Goal: Task Accomplishment & Management: Use online tool/utility

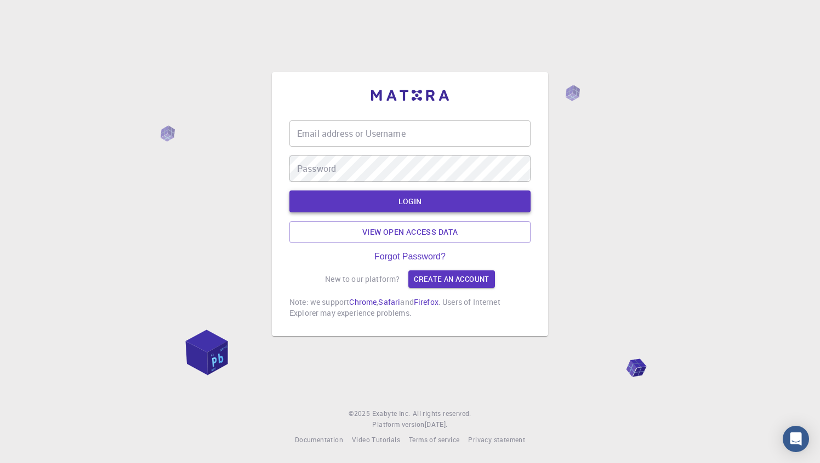
type input "vsevolodb"
click at [413, 203] on button "LOGIN" at bounding box center [409, 202] width 241 height 22
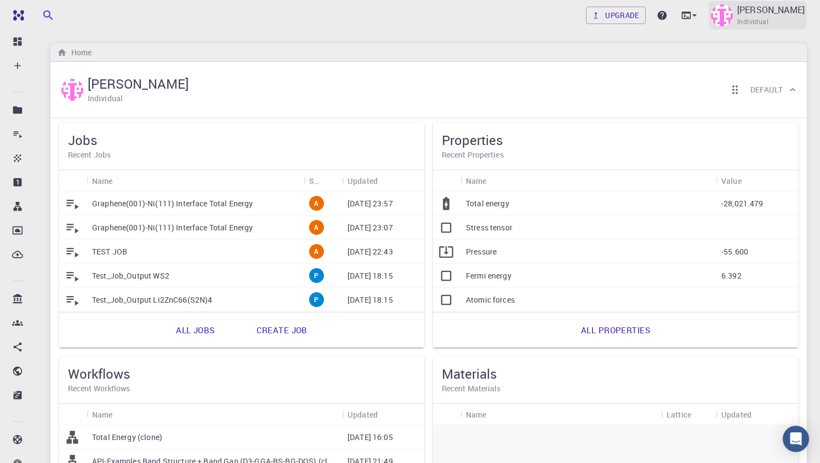
click at [732, 16] on img at bounding box center [722, 15] width 22 height 22
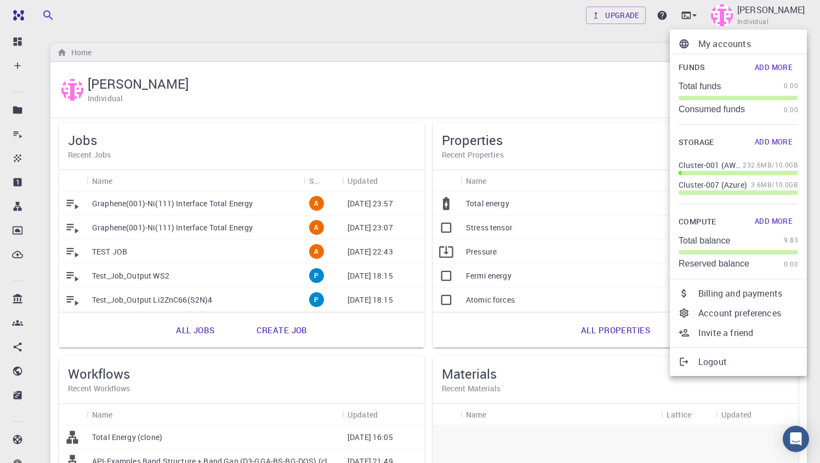
click at [732, 44] on p "My accounts" at bounding box center [748, 43] width 100 height 13
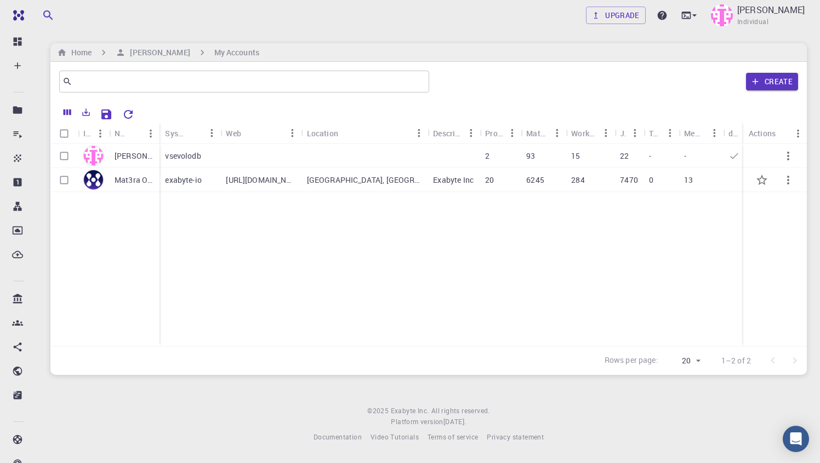
click at [141, 183] on p "Mat3ra Org" at bounding box center [134, 180] width 39 height 11
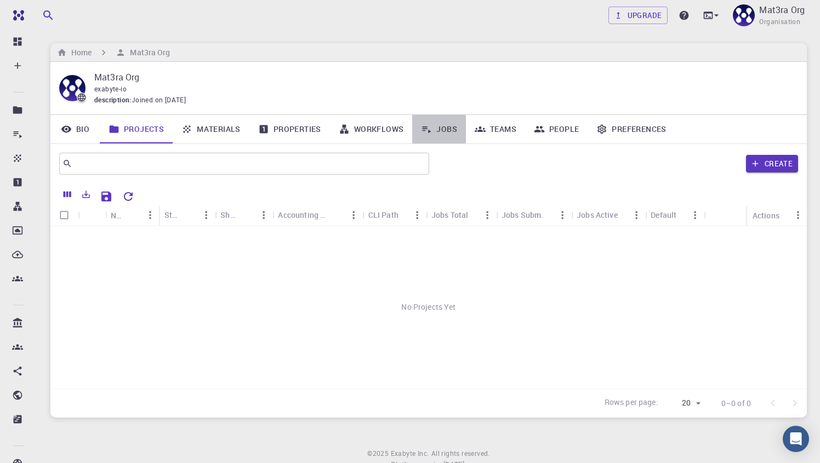
click at [433, 130] on link "Jobs" at bounding box center [439, 129] width 54 height 28
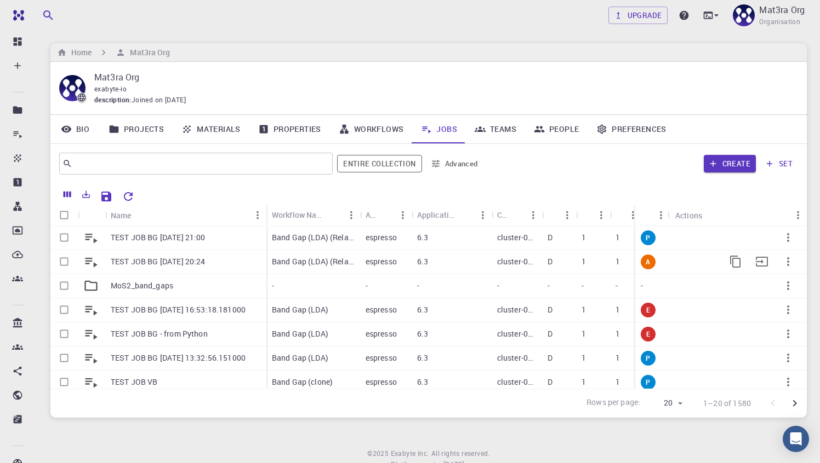
click at [205, 263] on p "TEST JOB BG [DATE] 20:24" at bounding box center [158, 261] width 95 height 11
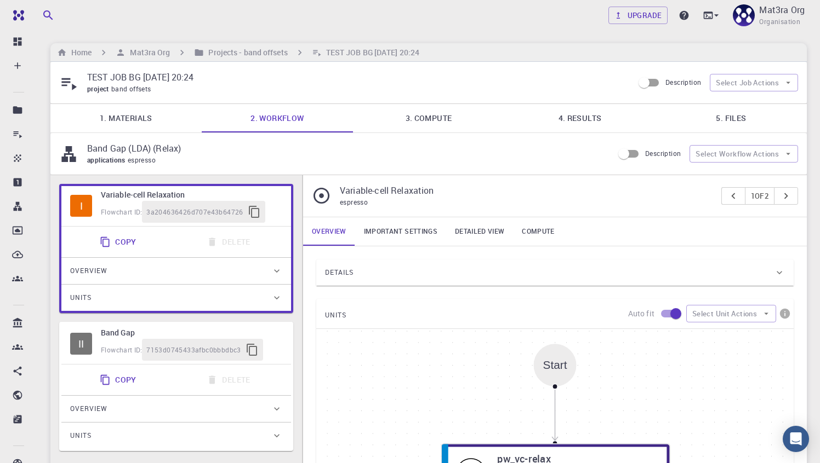
type input "/export/share/pseudo/mo/gga/pbe/gbrv/1.0/us/mo_pbe_gbrv_1.0.upf"
type input "/export/share/pseudo/s/gga/pbe/gbrv/1.4/us/s_pbe_gbrv_1.4.upf"
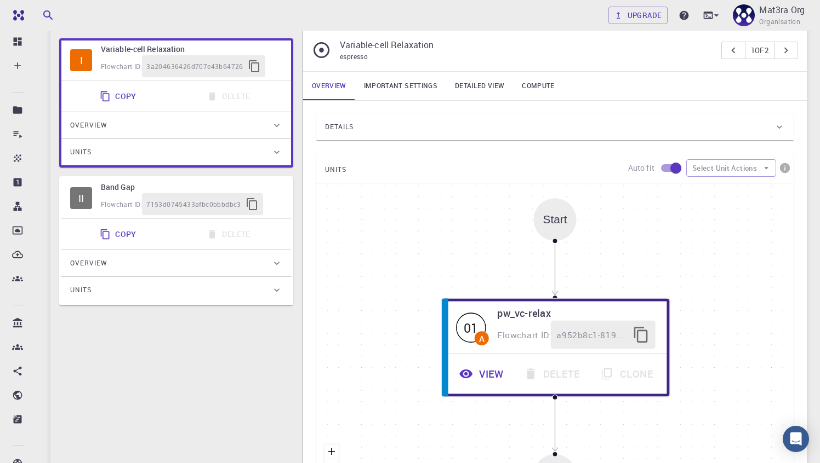
scroll to position [144, 0]
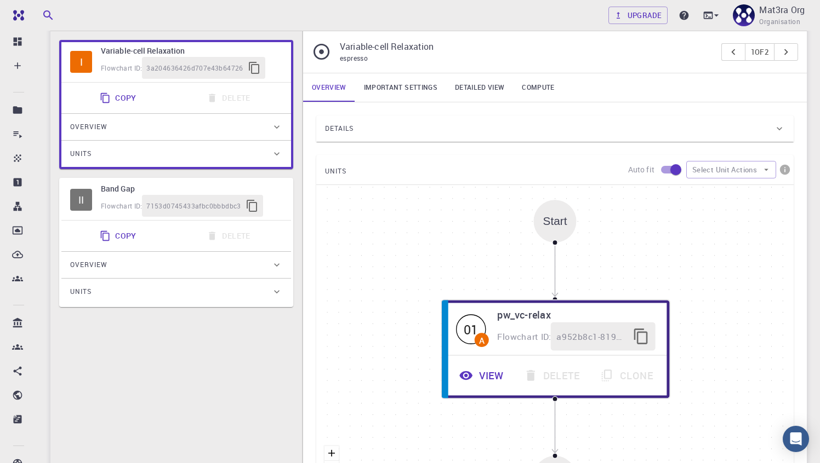
click at [276, 204] on div "Flowchart ID: 7153d0745433afbc0bbbdbc3" at bounding box center [191, 206] width 181 height 22
type input "DFT LDA PZ"
type input "/export/share/pseudo/mo/lda/pz/gbrv/1.0/us/mo_pz_gbrv_1.0.upf"
type input "/export/share/pseudo/s/lda/pz/gbrv/1.4/us/s_pz_gbrv_1.4.upf"
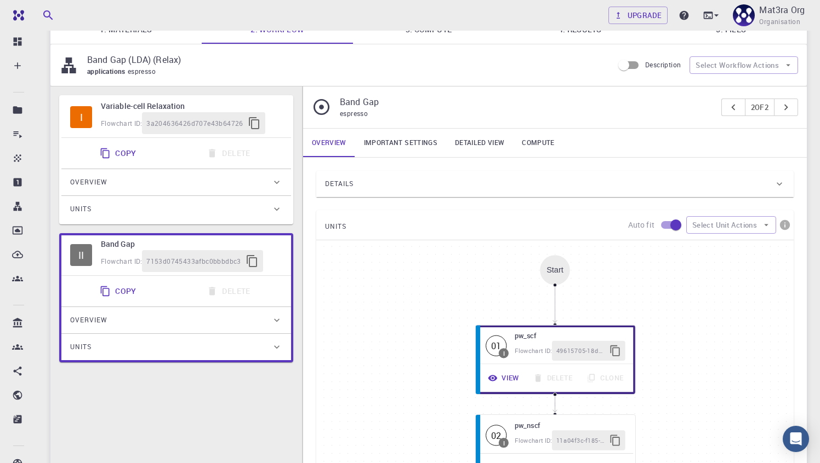
scroll to position [74, 0]
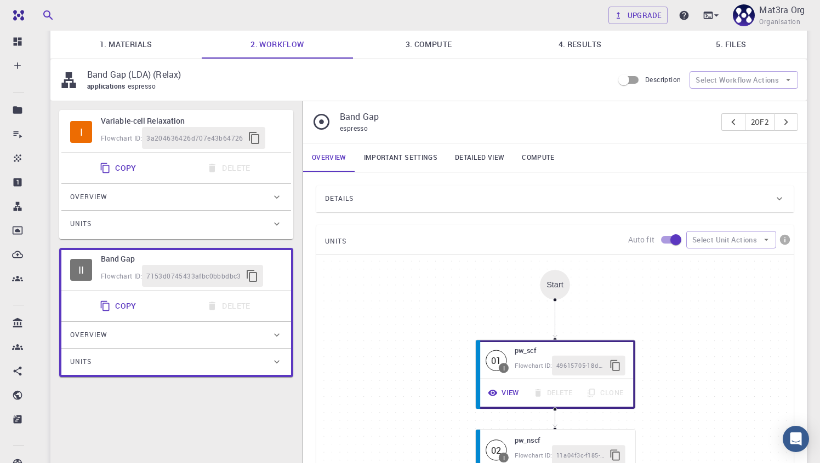
click at [282, 134] on div "Flowchart ID: 3a204636426d707e43b64726" at bounding box center [191, 138] width 181 height 22
type input "DFT GGA PBE"
type input "/export/share/pseudo/mo/gga/pbe/gbrv/1.0/us/mo_pbe_gbrv_1.0.upf"
type input "/export/share/pseudo/s/gga/pbe/gbrv/1.4/us/s_pbe_gbrv_1.4.upf"
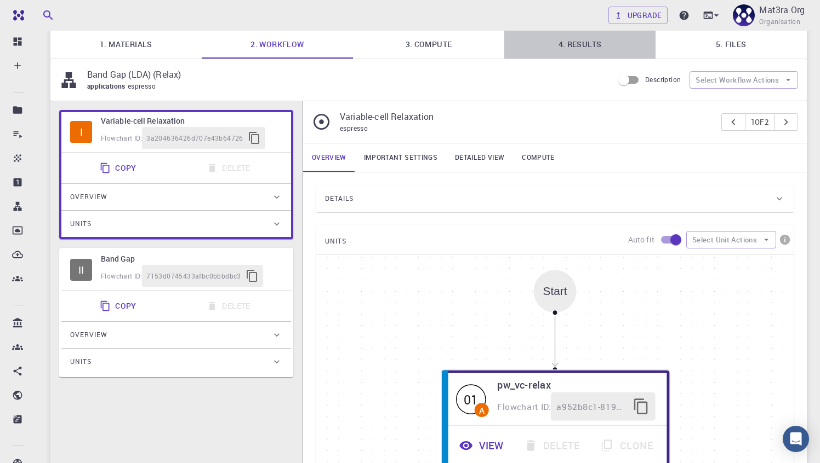
click at [570, 48] on link "4. Results" at bounding box center [579, 44] width 151 height 28
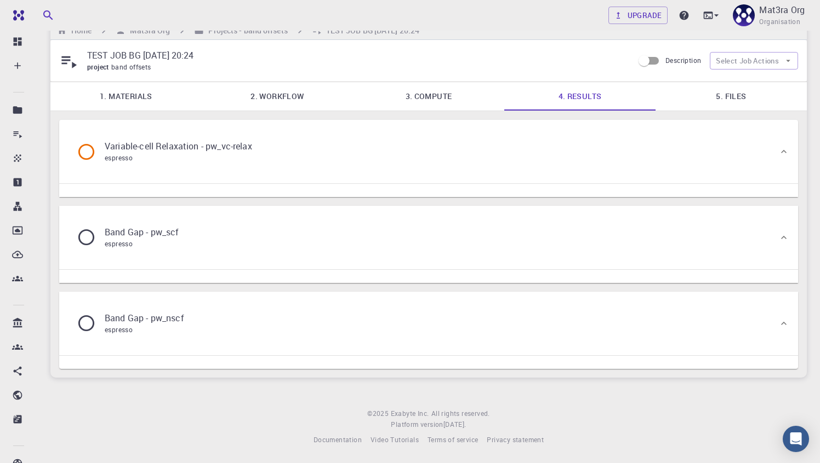
click at [375, 156] on div "Variable-cell Relaxation - pw_vc-relax espresso" at bounding box center [423, 152] width 710 height 42
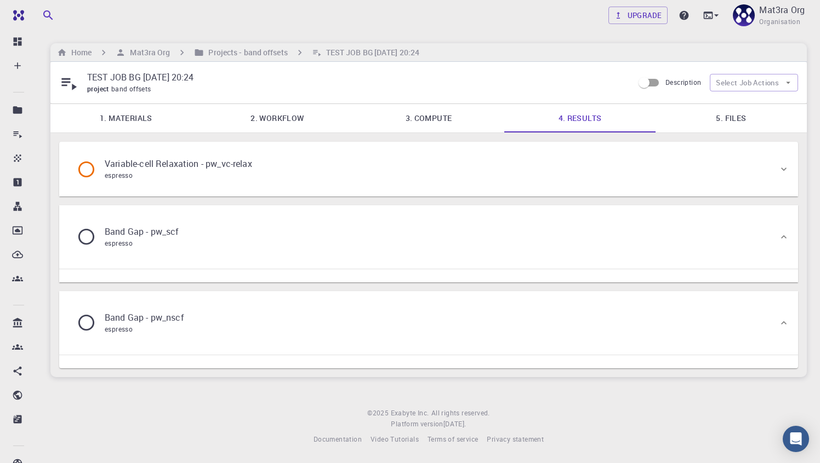
click at [375, 156] on div "Variable-cell Relaxation - pw_vc-relax espresso" at bounding box center [423, 169] width 710 height 42
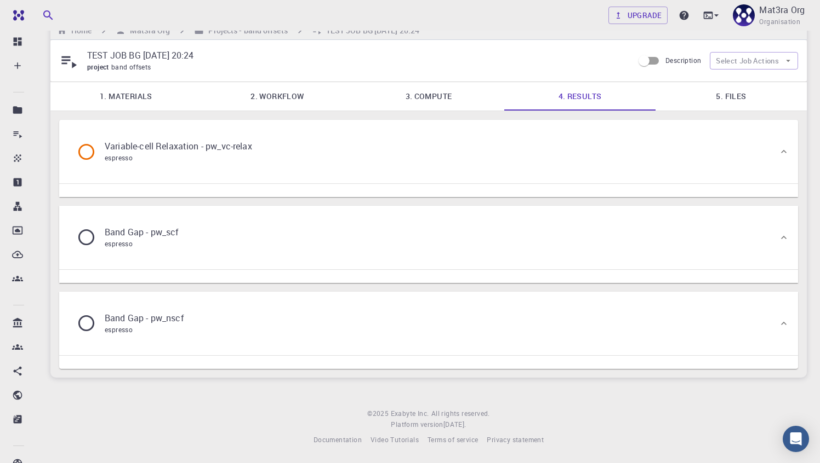
click at [336, 219] on div "Band Gap - pw_scf espresso" at bounding box center [423, 238] width 710 height 42
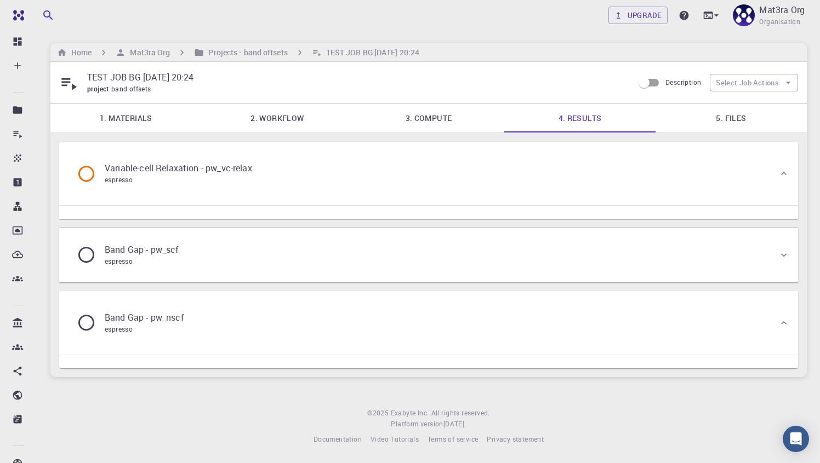
click at [734, 117] on link "5. Files" at bounding box center [730, 118] width 151 height 28
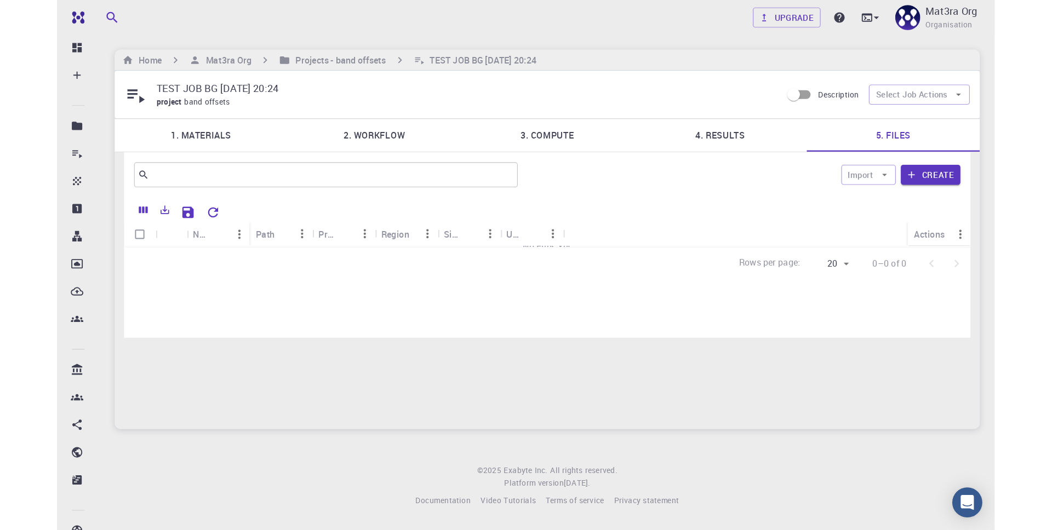
scroll to position [0, 0]
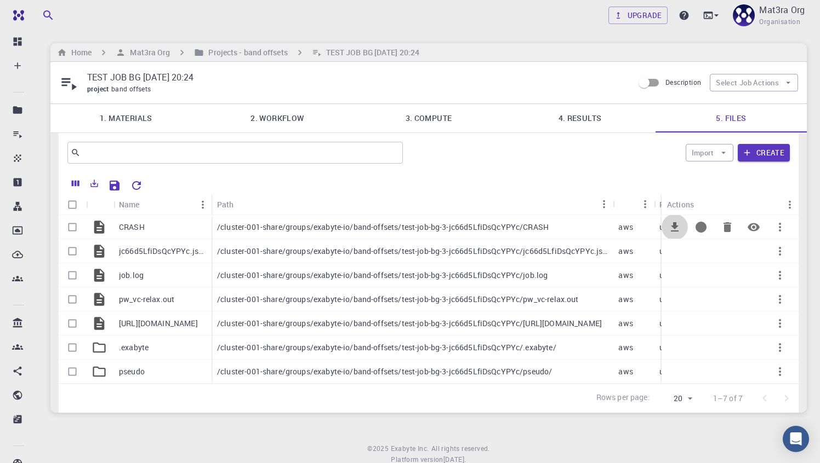
click at [672, 231] on icon "Download" at bounding box center [675, 226] width 8 height 9
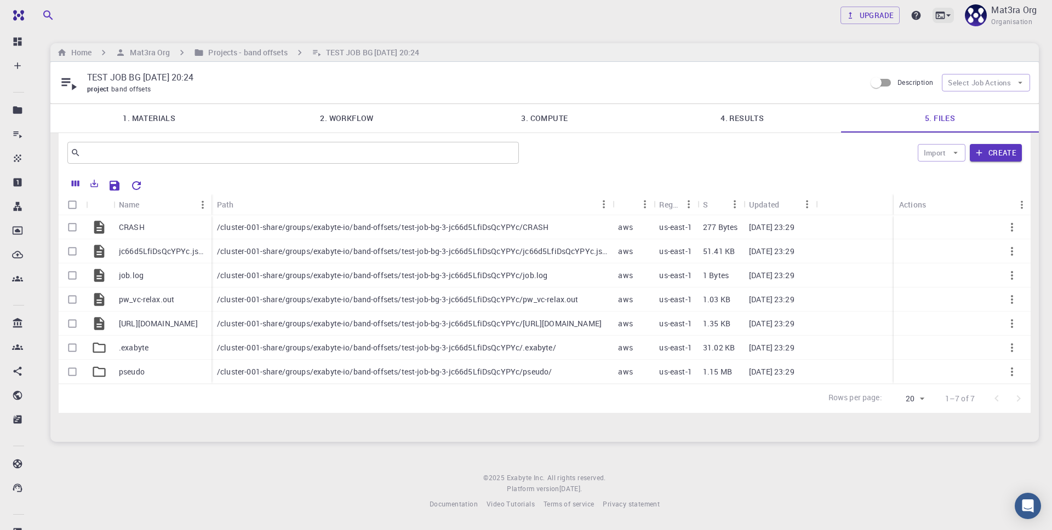
click at [819, 18] on icon at bounding box center [940, 15] width 9 height 7
click at [819, 83] on div "JupyterLite" at bounding box center [858, 85] width 45 height 13
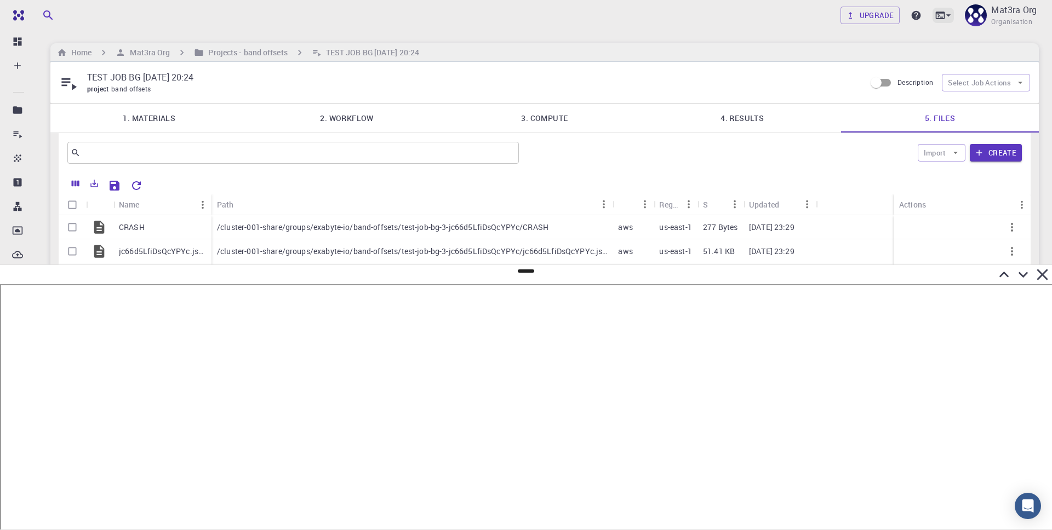
click at [819, 14] on icon at bounding box center [940, 15] width 11 height 11
click at [525, 274] on div at bounding box center [526, 265] width 1052 height 530
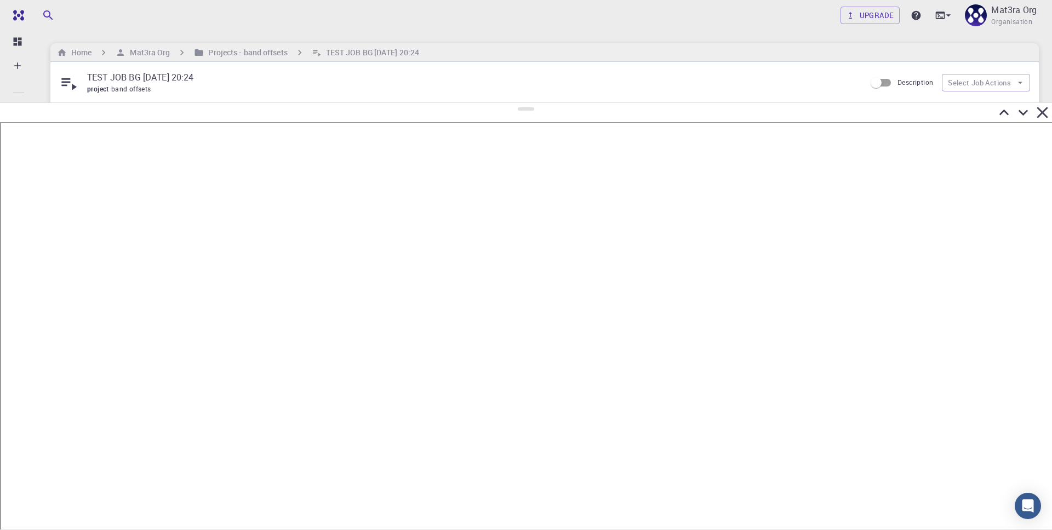
drag, startPoint x: 527, startPoint y: 270, endPoint x: 512, endPoint y: 65, distance: 204.9
click at [512, 102] on div at bounding box center [526, 316] width 1052 height 428
click at [819, 75] on icon at bounding box center [1042, 74] width 19 height 19
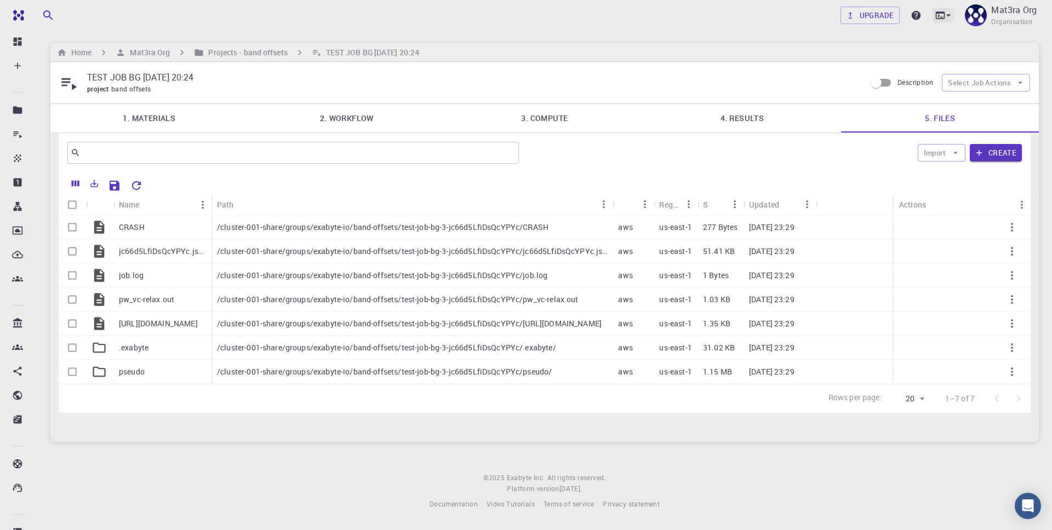
click at [819, 13] on icon at bounding box center [940, 15] width 9 height 7
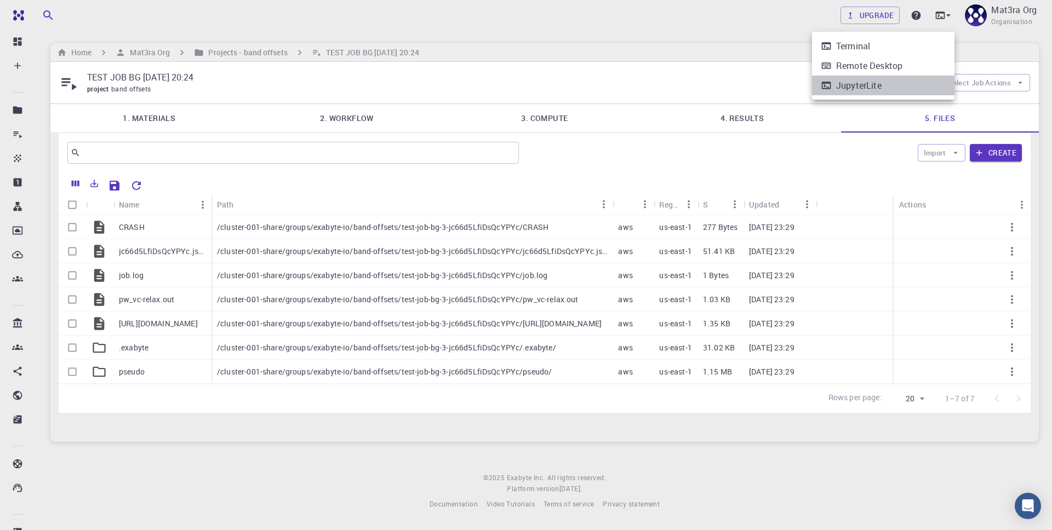
click at [819, 86] on div "JupyterLite" at bounding box center [858, 85] width 45 height 13
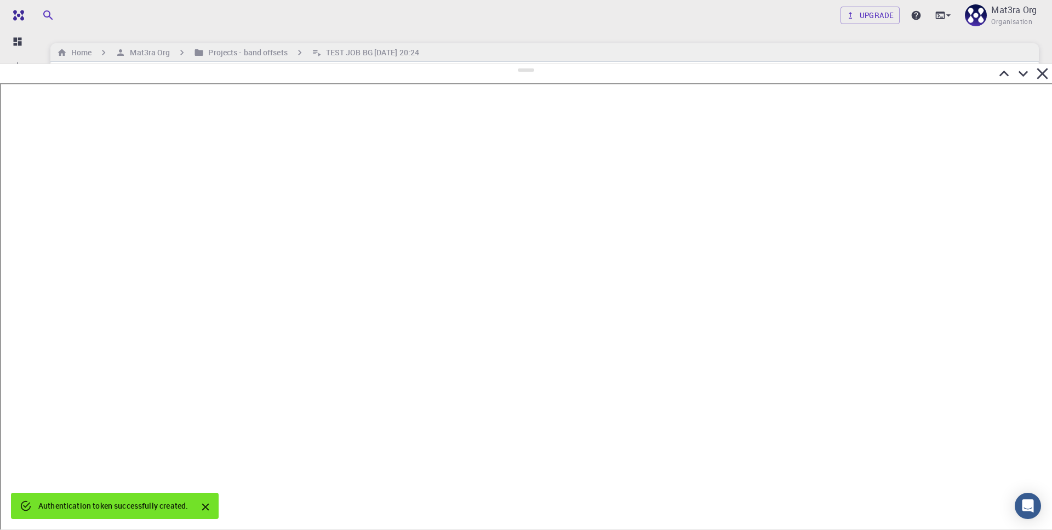
drag, startPoint x: 526, startPoint y: 221, endPoint x: 516, endPoint y: 65, distance: 156.5
click at [517, 64] on div at bounding box center [526, 297] width 1052 height 467
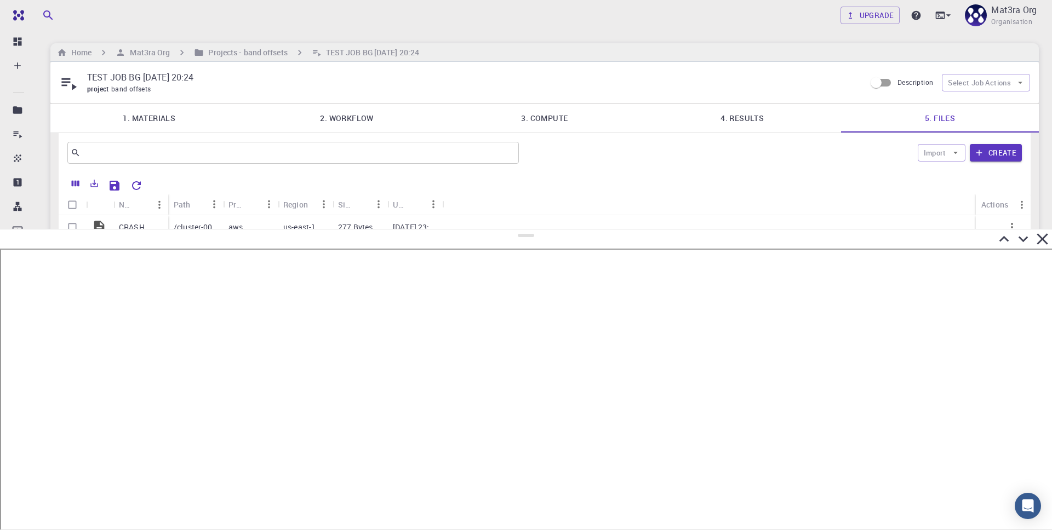
drag, startPoint x: 524, startPoint y: 70, endPoint x: 548, endPoint y: 231, distance: 162.9
click at [549, 232] on div at bounding box center [526, 379] width 1052 height 301
click at [258, 50] on h6 "Projects - band offsets" at bounding box center [245, 53] width 83 height 12
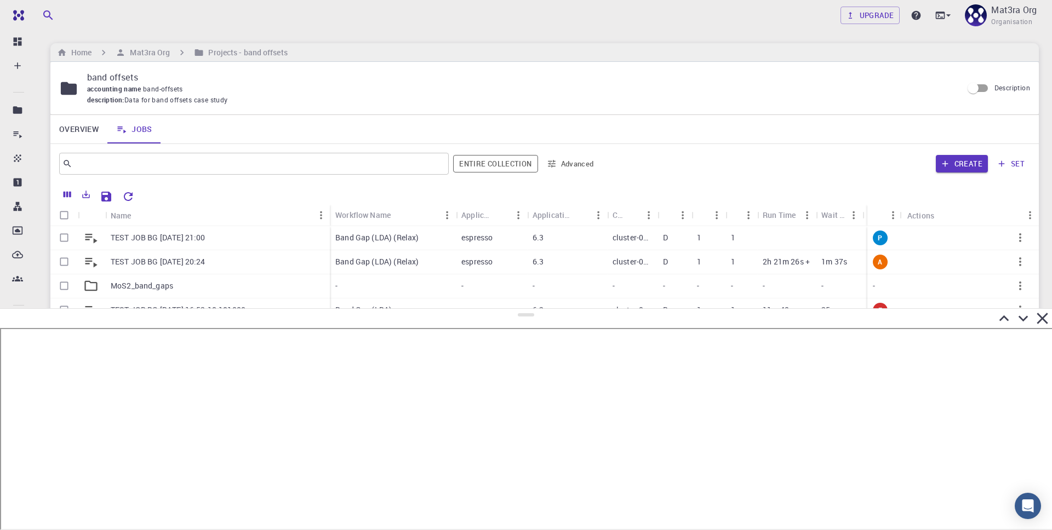
drag, startPoint x: 527, startPoint y: 237, endPoint x: 527, endPoint y: 309, distance: 71.8
click at [527, 309] on div at bounding box center [526, 419] width 1052 height 222
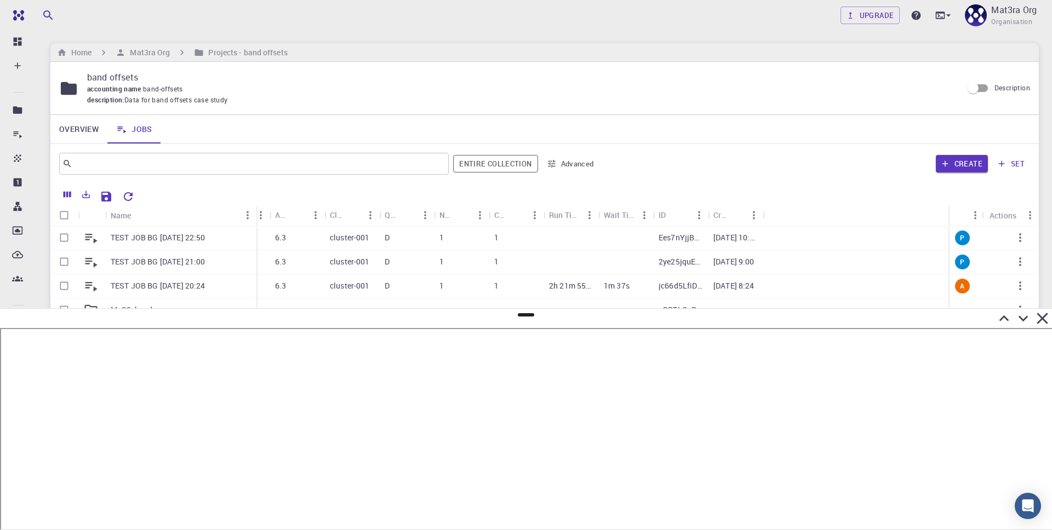
drag, startPoint x: 159, startPoint y: 211, endPoint x: 255, endPoint y: 211, distance: 96.4
click at [255, 211] on div "Name" at bounding box center [257, 215] width 11 height 21
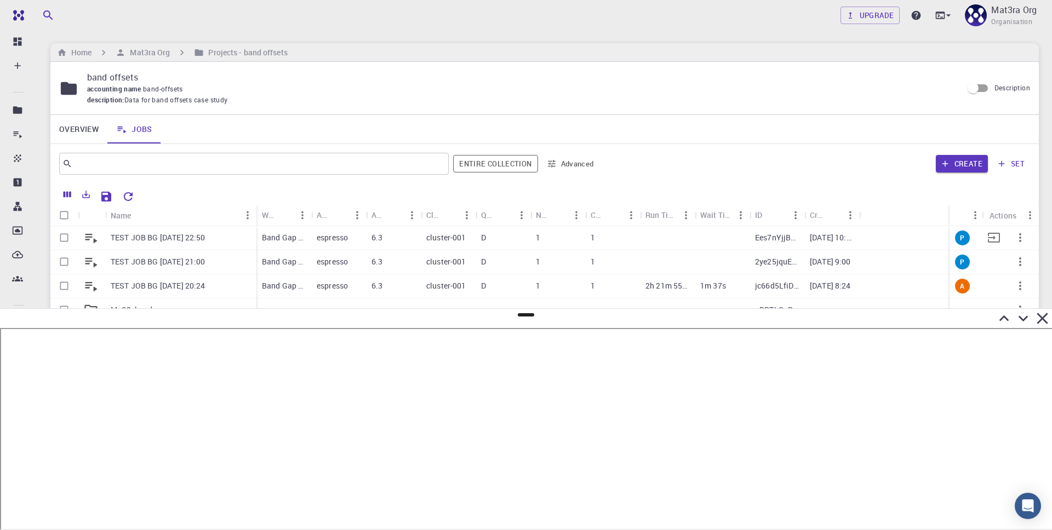
click at [185, 238] on p "TEST JOB BG [DATE] 22:50" at bounding box center [158, 237] width 95 height 11
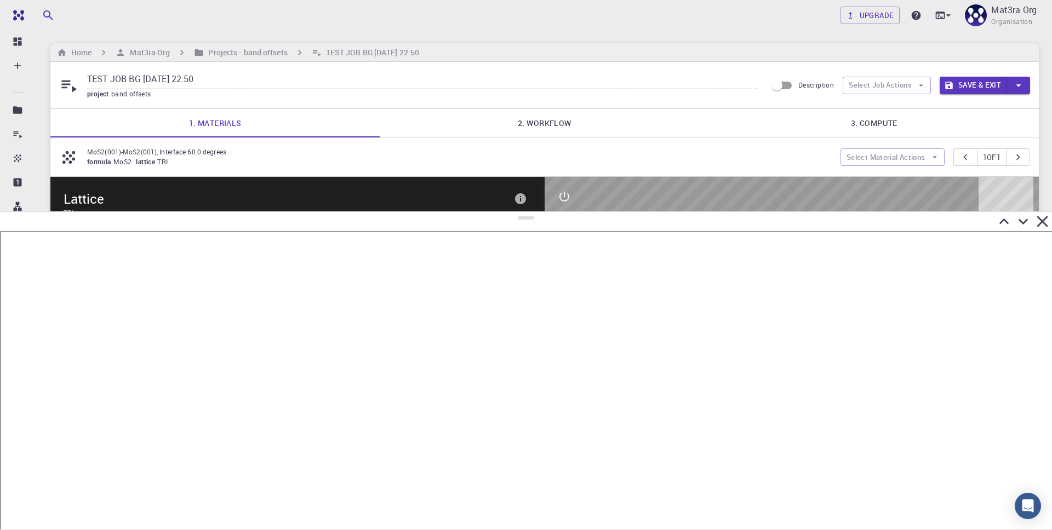
drag, startPoint x: 526, startPoint y: 314, endPoint x: 523, endPoint y: 144, distance: 169.9
click at [523, 211] on div at bounding box center [526, 370] width 1052 height 319
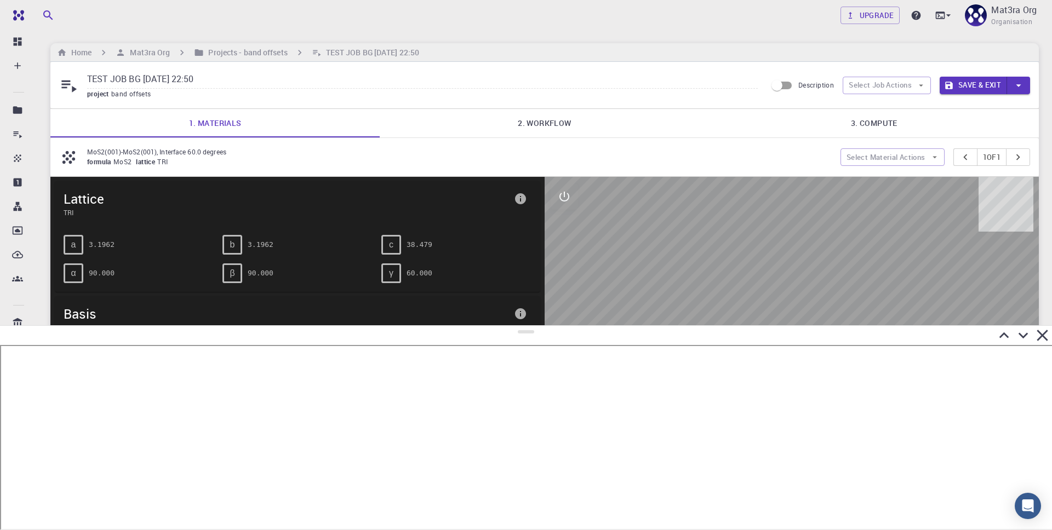
drag, startPoint x: 524, startPoint y: 151, endPoint x: 554, endPoint y: 333, distance: 184.9
click at [555, 334] on div at bounding box center [526, 427] width 1052 height 205
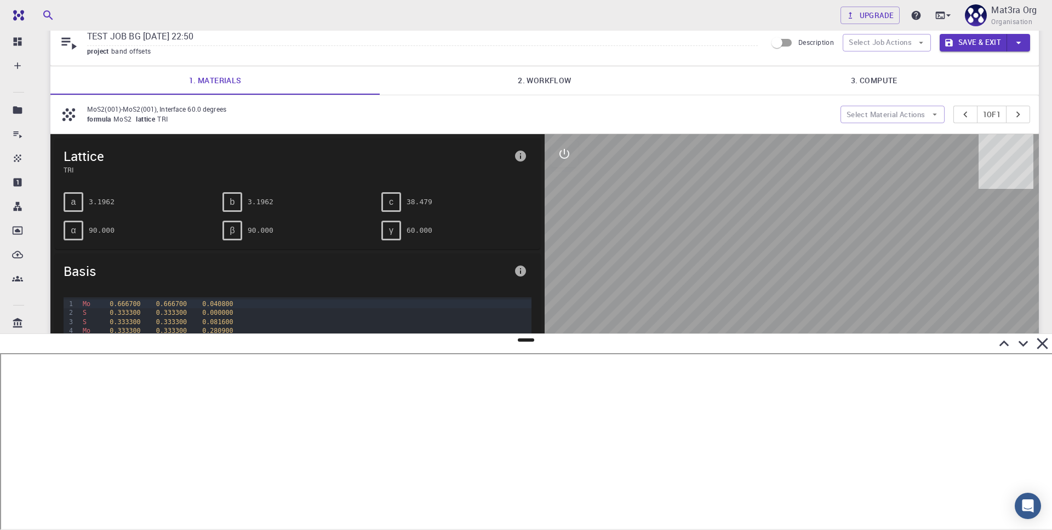
scroll to position [49, 0]
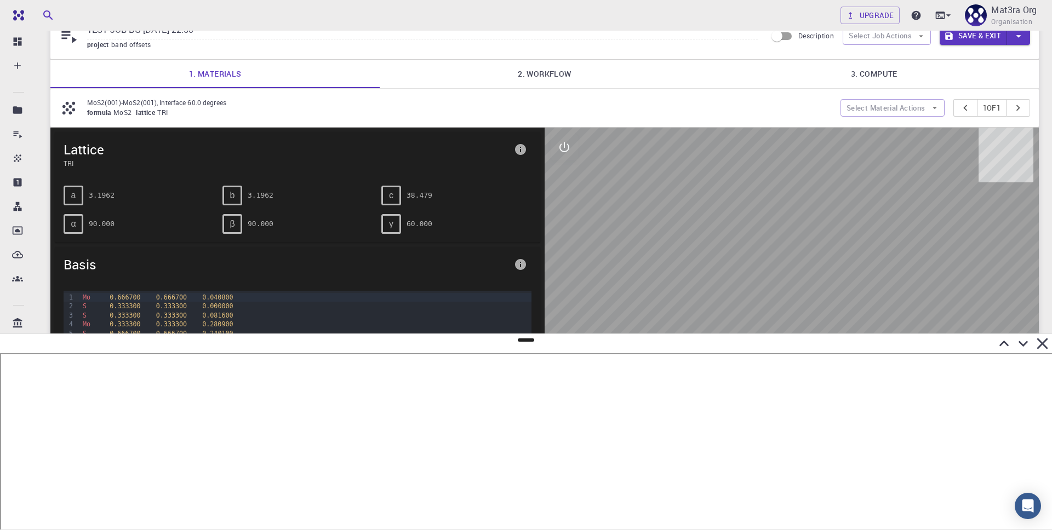
click at [546, 71] on link "2. Workflow" at bounding box center [544, 74] width 329 height 28
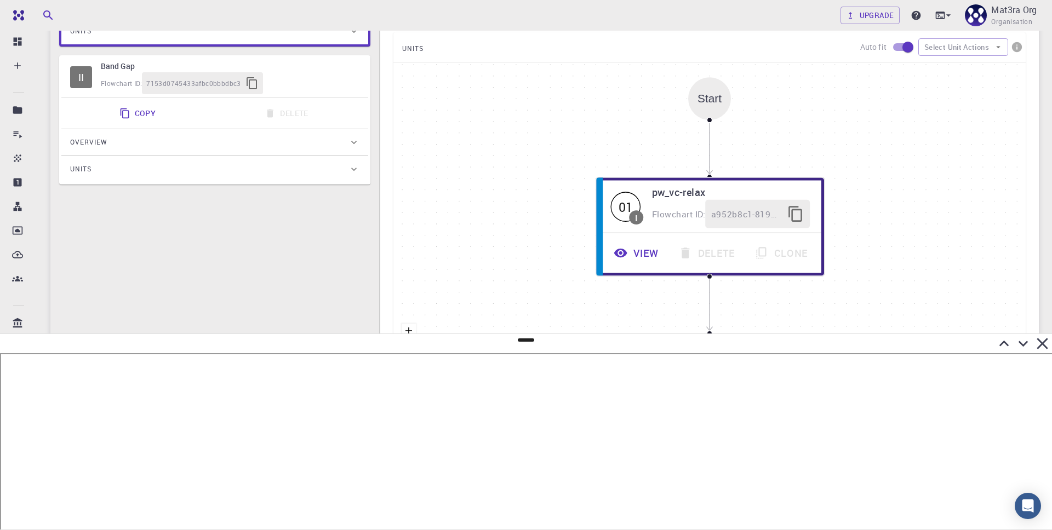
scroll to position [252, 0]
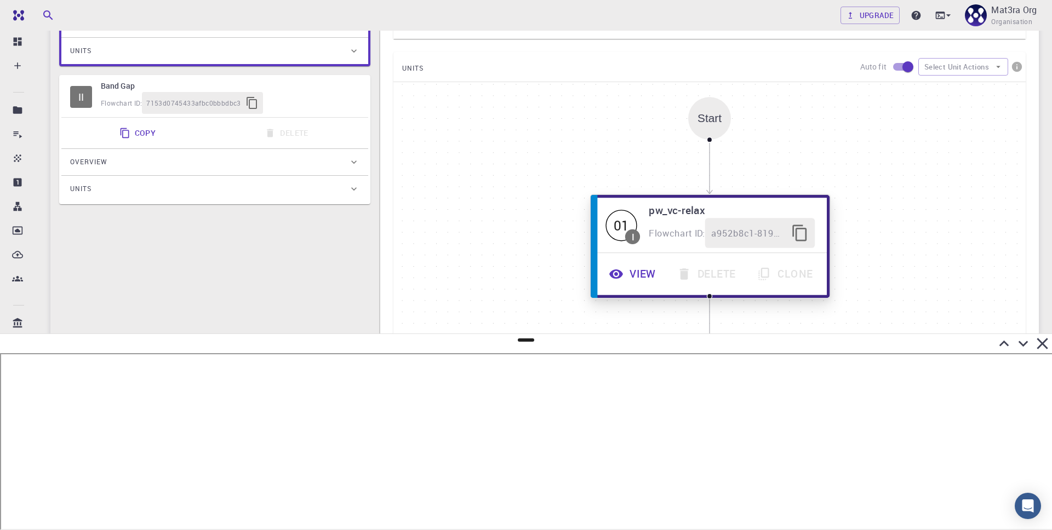
click at [632, 273] on button "View" at bounding box center [634, 274] width 68 height 30
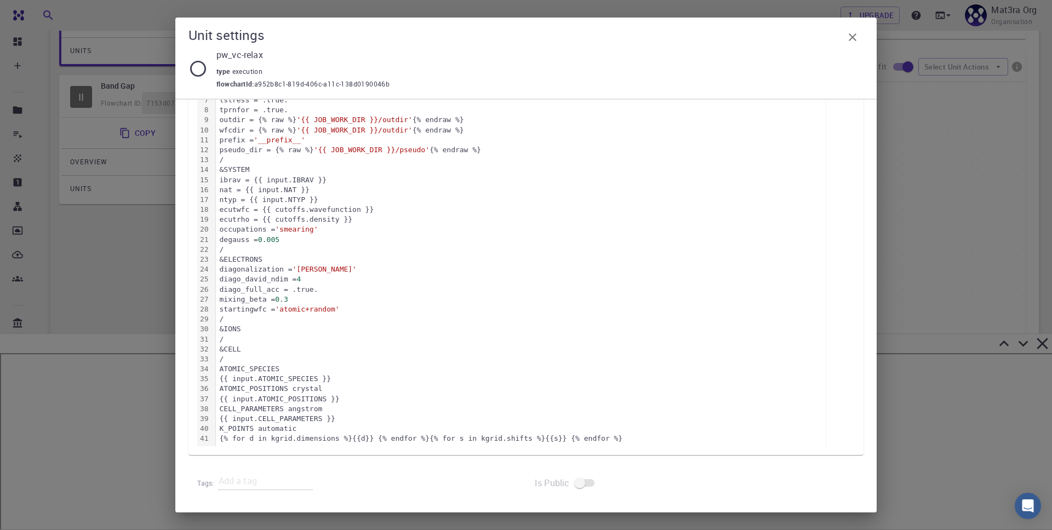
scroll to position [0, 0]
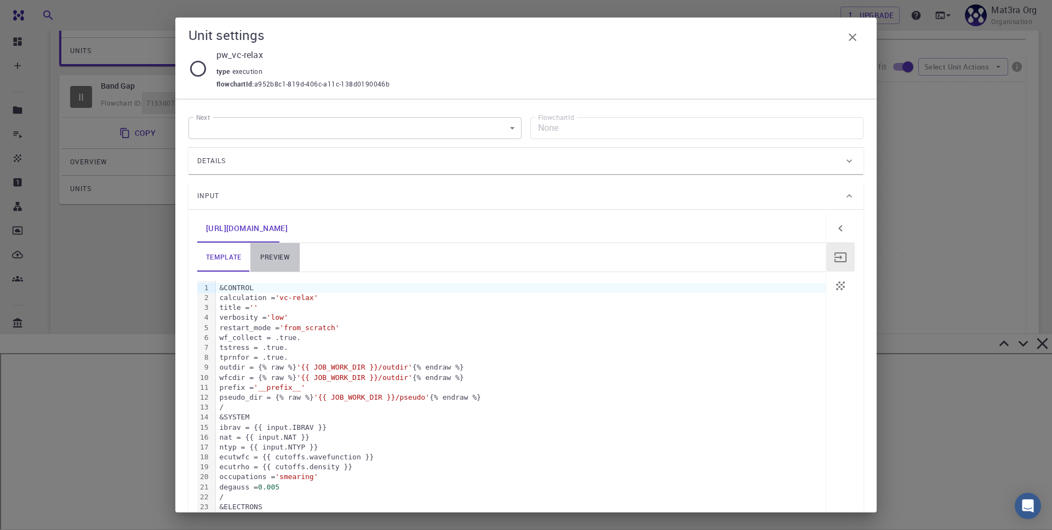
click at [279, 249] on link "preview" at bounding box center [274, 257] width 49 height 28
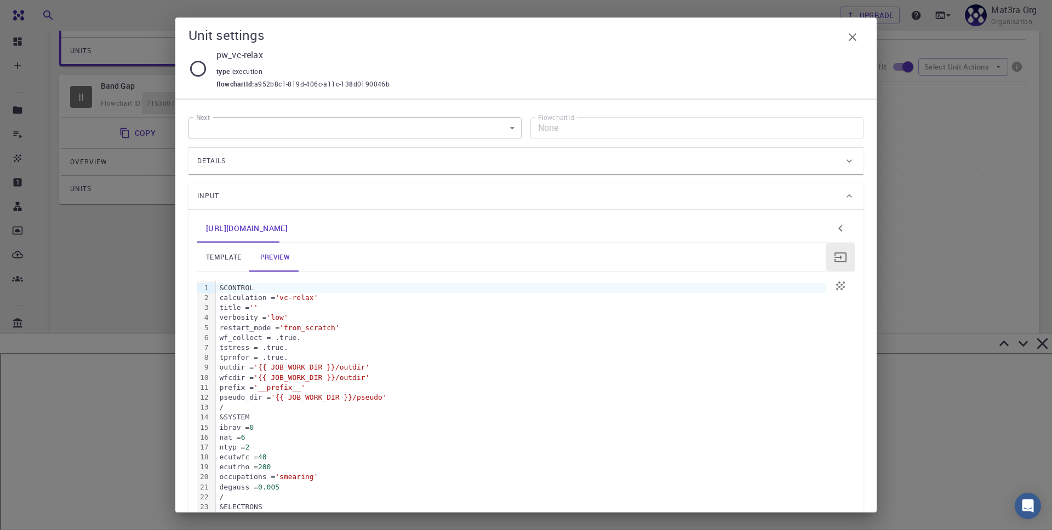
scroll to position [327, 0]
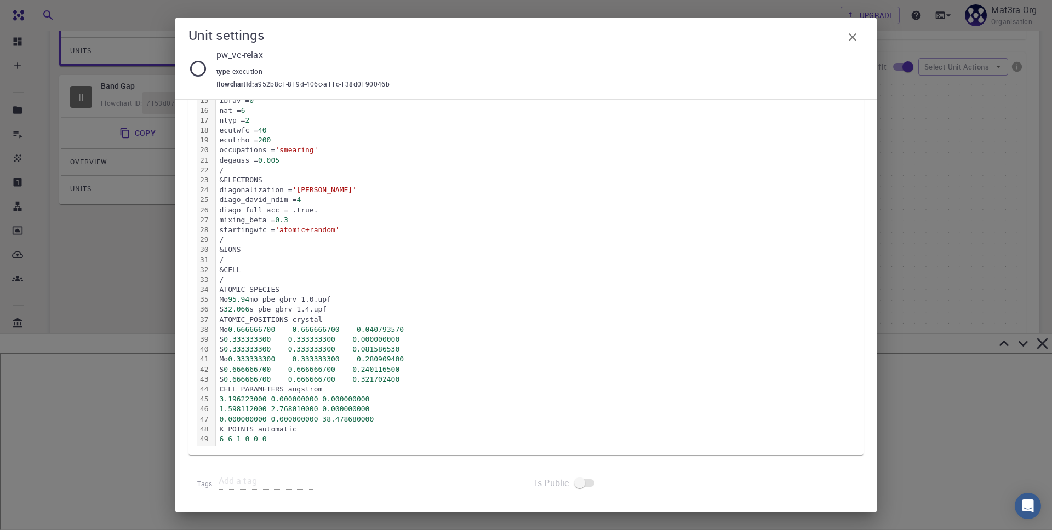
click at [819, 198] on div "Unit settings pw_vc-relax type execution flowchartId : a952b8c1-819d-406c-a11c-…" at bounding box center [526, 265] width 1052 height 530
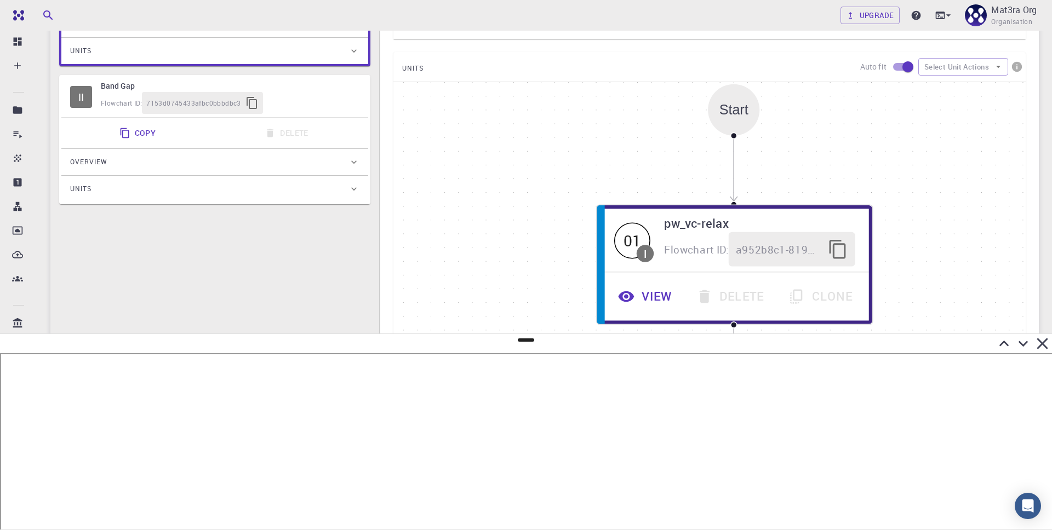
scroll to position [0, 0]
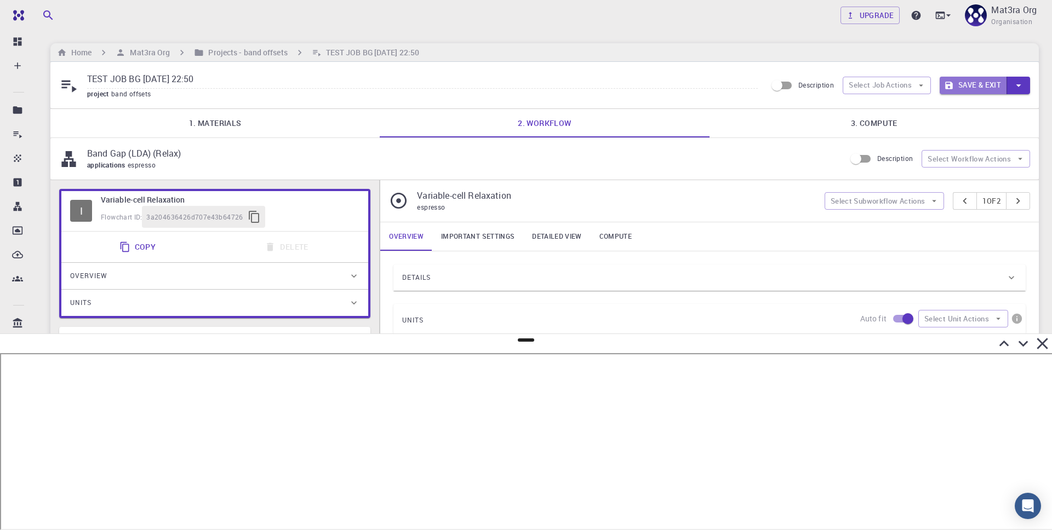
click at [819, 85] on button "Save & Exit" at bounding box center [973, 86] width 67 height 18
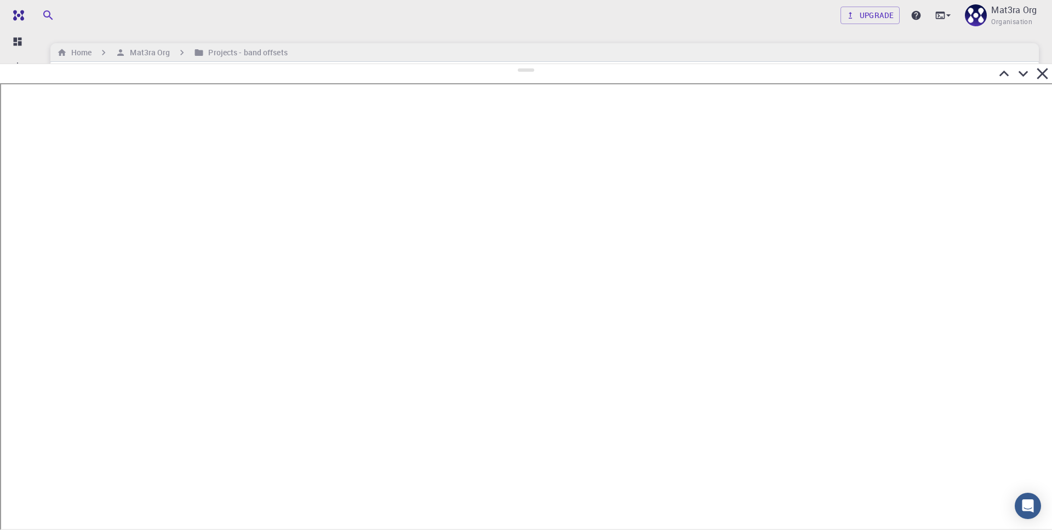
drag, startPoint x: 523, startPoint y: 341, endPoint x: 509, endPoint y: 58, distance: 283.0
click at [509, 64] on div at bounding box center [526, 297] width 1052 height 467
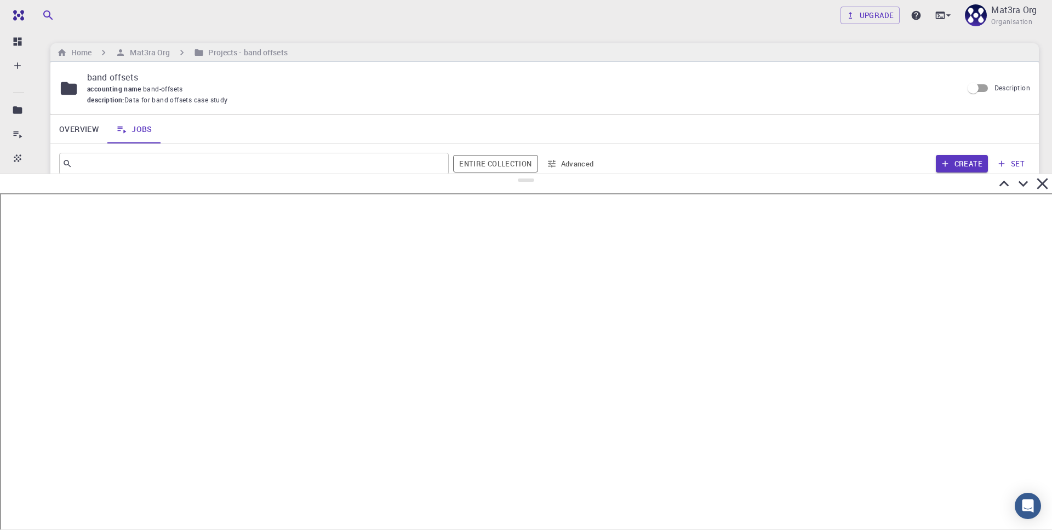
drag, startPoint x: 526, startPoint y: 64, endPoint x: 529, endPoint y: 173, distance: 108.5
click at [529, 174] on div at bounding box center [526, 352] width 1052 height 357
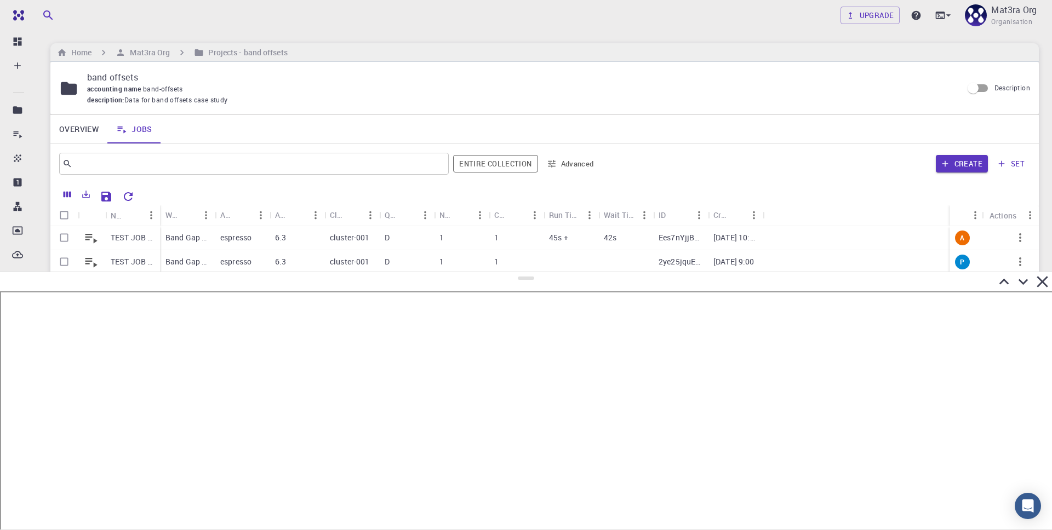
drag, startPoint x: 524, startPoint y: 179, endPoint x: 543, endPoint y: 288, distance: 111.2
click at [543, 288] on div at bounding box center [526, 401] width 1052 height 259
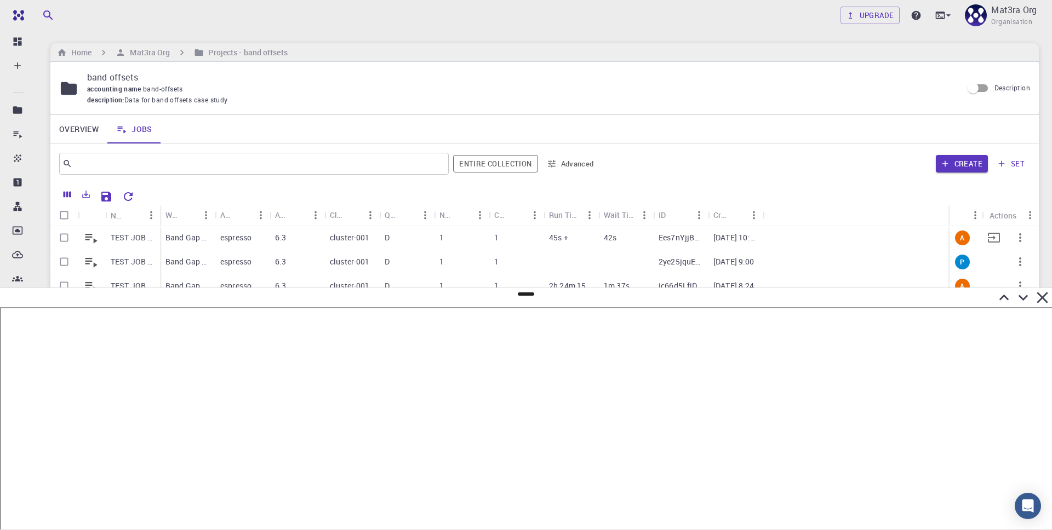
click at [123, 245] on div "TEST JOB BG [DATE] 22:50" at bounding box center [132, 238] width 55 height 24
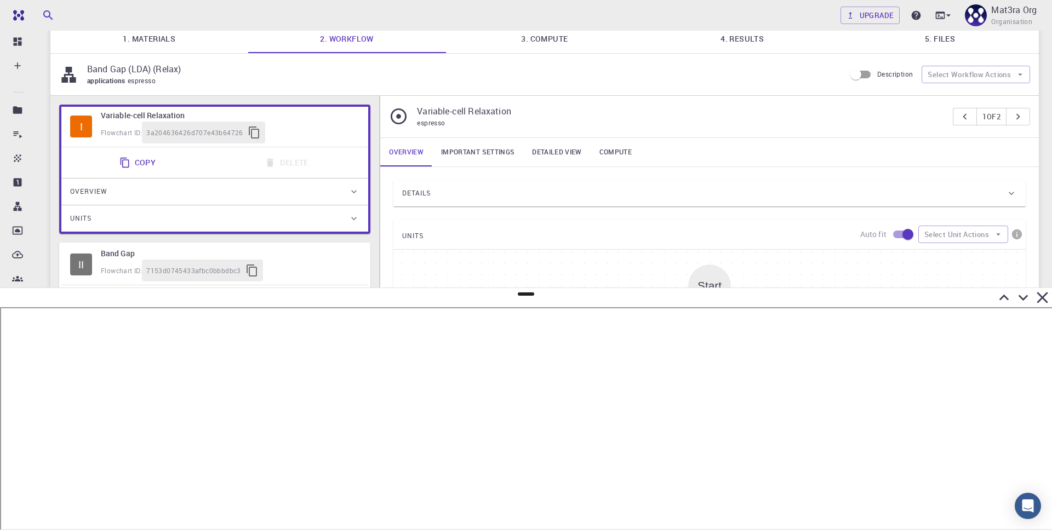
scroll to position [32, 0]
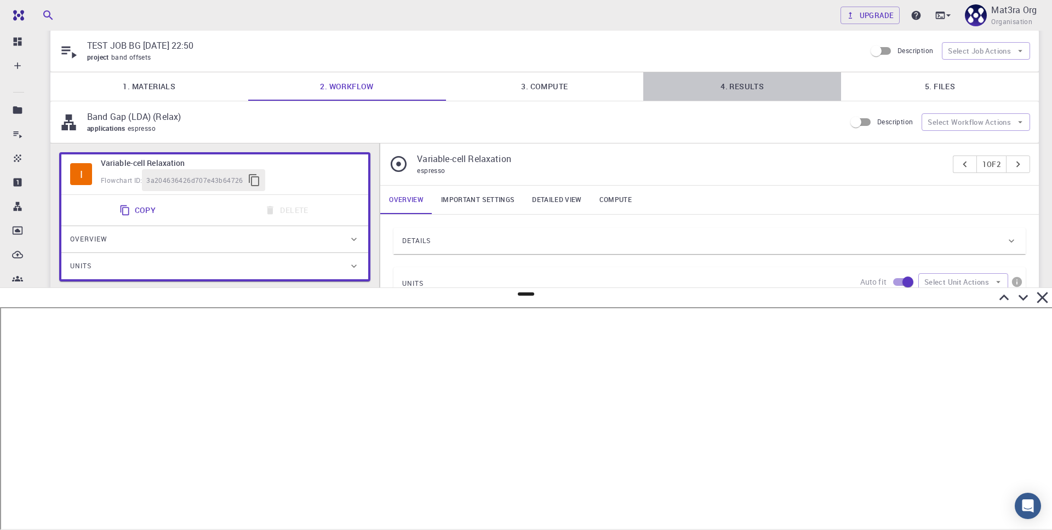
click at [769, 85] on link "4. Results" at bounding box center [742, 86] width 198 height 28
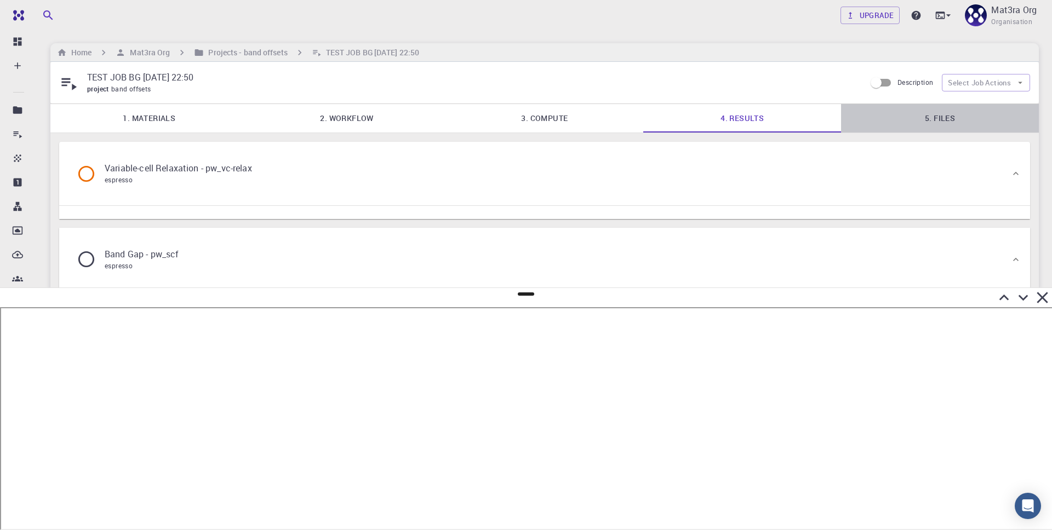
click at [819, 114] on link "5. Files" at bounding box center [940, 118] width 198 height 28
